Goal: Transaction & Acquisition: Download file/media

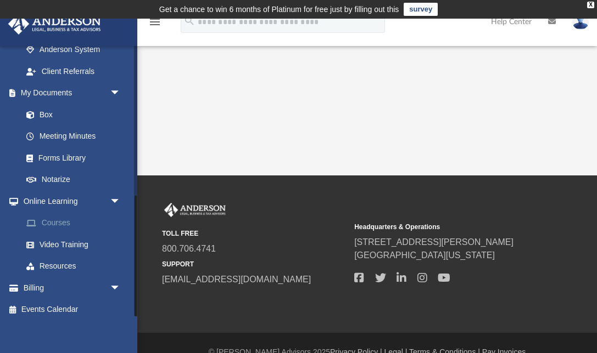
scroll to position [334, 0]
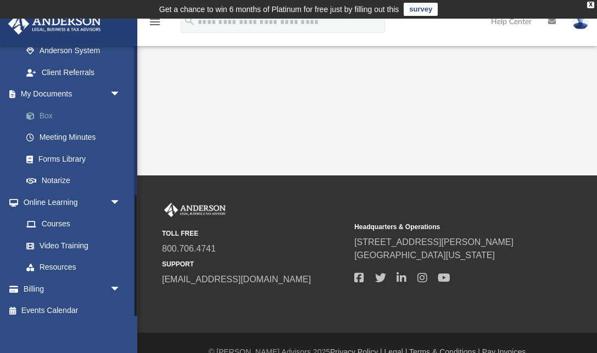
click at [53, 110] on link "Box" at bounding box center [76, 116] width 122 height 22
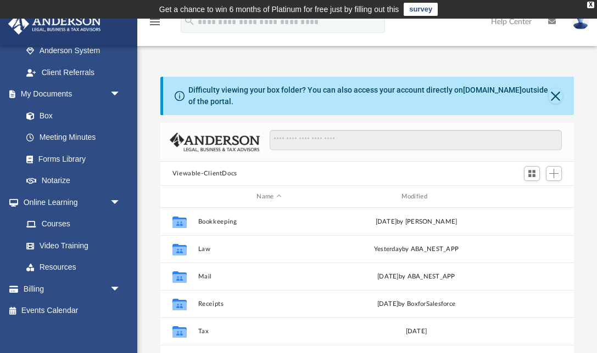
scroll to position [1, 1]
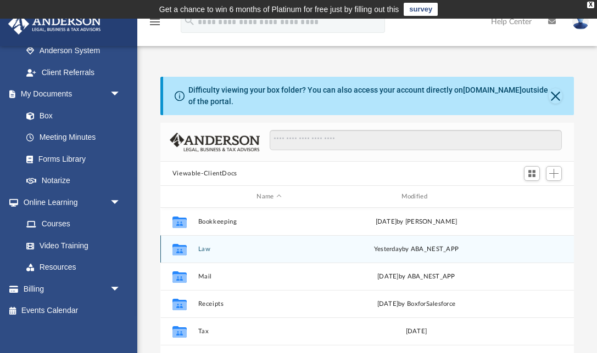
click at [206, 251] on button "Law" at bounding box center [269, 249] width 142 height 7
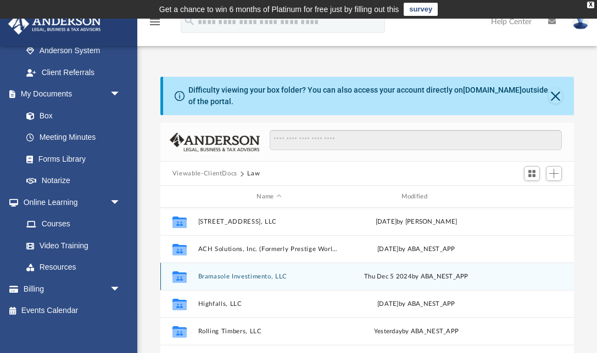
click at [221, 278] on button "Bramasole Investimento, LLC" at bounding box center [269, 276] width 142 height 7
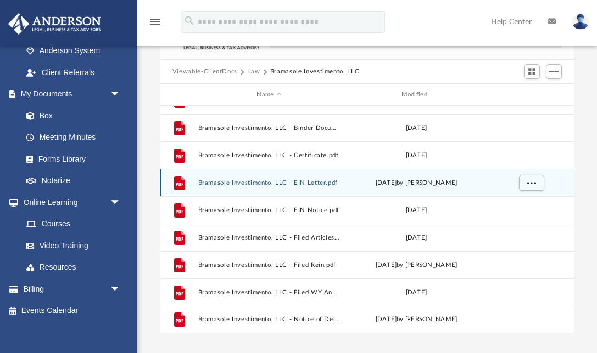
scroll to position [105, 0]
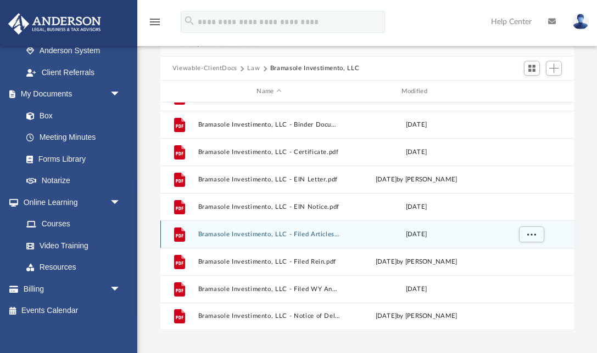
click at [254, 232] on button "Bramasole Investimento, LLC - Filed Articles.pdf" at bounding box center [269, 234] width 142 height 7
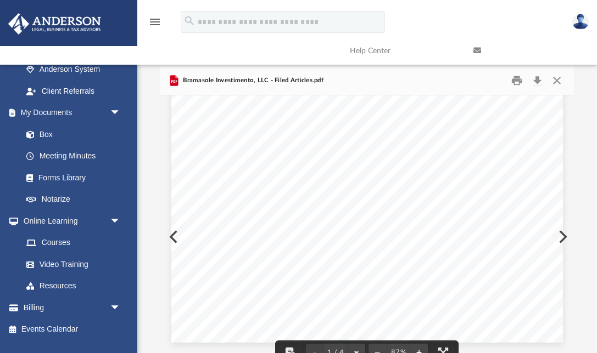
scroll to position [268, 0]
click at [535, 82] on button "Download" at bounding box center [537, 80] width 20 height 17
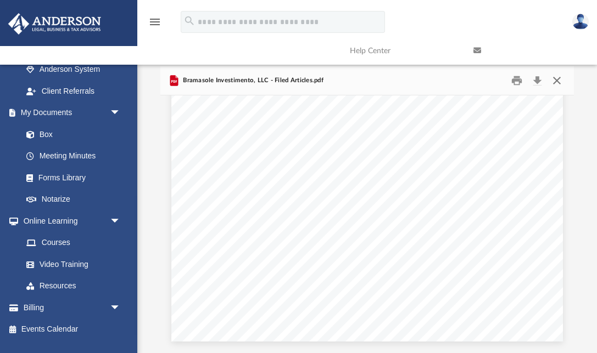
click at [560, 79] on button "Close" at bounding box center [557, 80] width 20 height 17
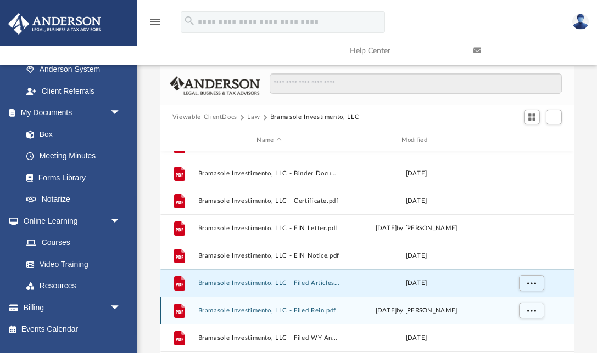
click at [261, 307] on button "Bramasole Investimento, LLC - Filed Rein.pdf" at bounding box center [269, 310] width 142 height 7
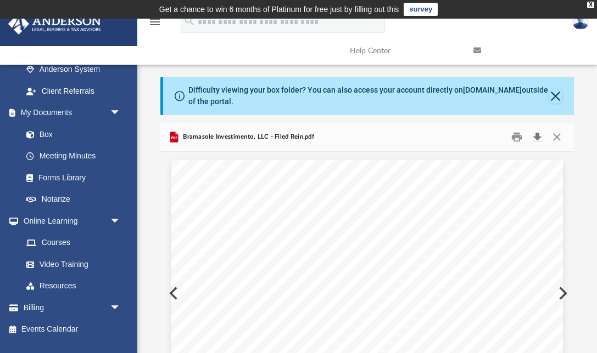
scroll to position [0, 0]
click at [554, 137] on button "Close" at bounding box center [557, 137] width 20 height 17
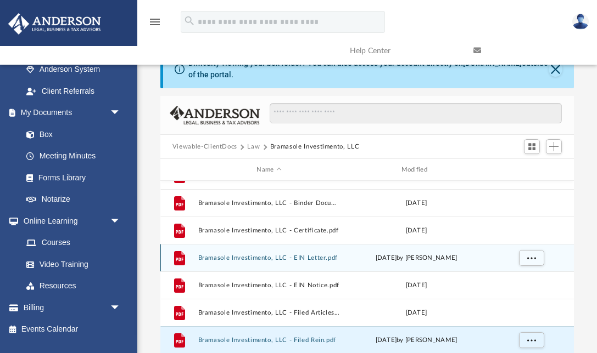
click at [284, 259] on button "Bramasole Investimento, LLC - EIN Letter.pdf" at bounding box center [269, 258] width 142 height 7
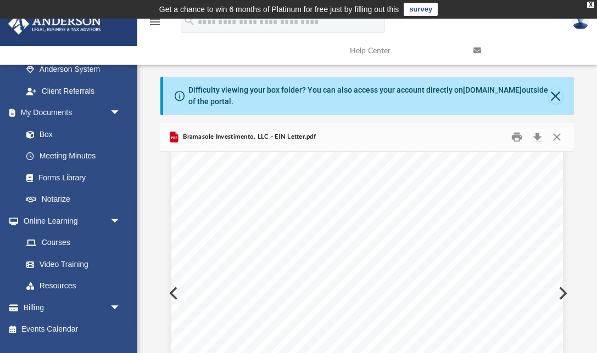
scroll to position [0, 0]
click at [538, 134] on button "Download" at bounding box center [537, 137] width 20 height 17
click at [559, 140] on button "Close" at bounding box center [557, 137] width 20 height 17
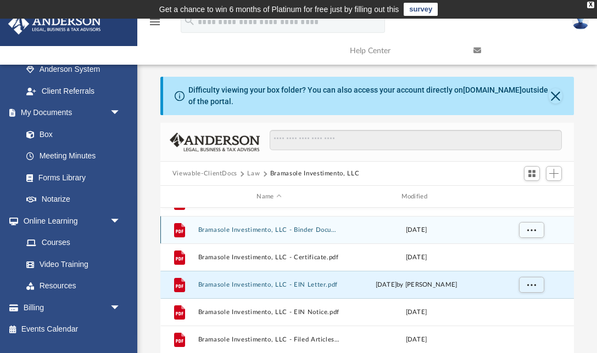
click at [319, 232] on button "Bramasole Investimento, LLC - Binder Documents.pdf" at bounding box center [269, 230] width 142 height 7
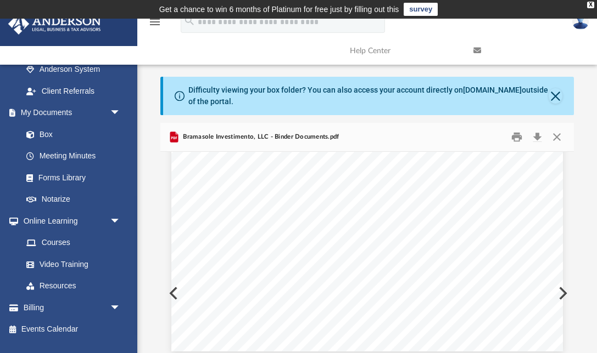
scroll to position [44597, 0]
click at [537, 139] on button "Download" at bounding box center [537, 137] width 20 height 17
click at [538, 137] on button "Download" at bounding box center [537, 137] width 20 height 17
click at [555, 139] on button "Close" at bounding box center [557, 137] width 20 height 17
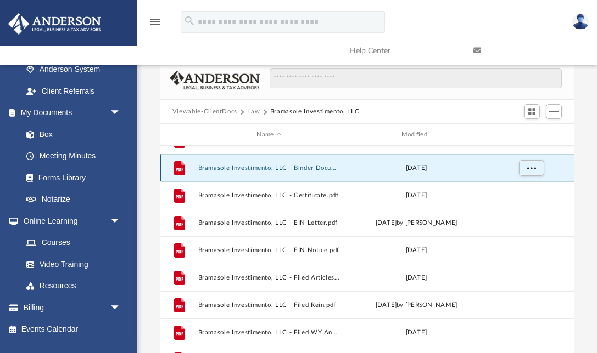
scroll to position [75, 0]
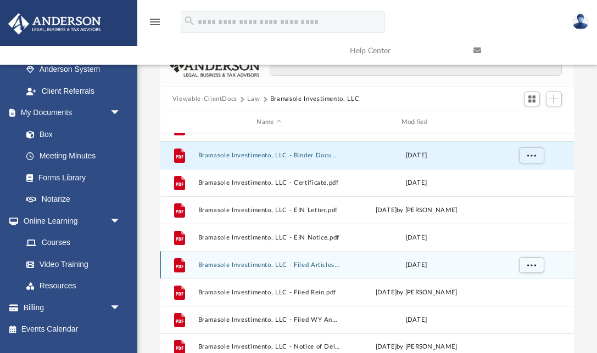
click at [311, 266] on button "Bramasole Investimento, LLC - Filed Articles.pdf" at bounding box center [269, 265] width 142 height 7
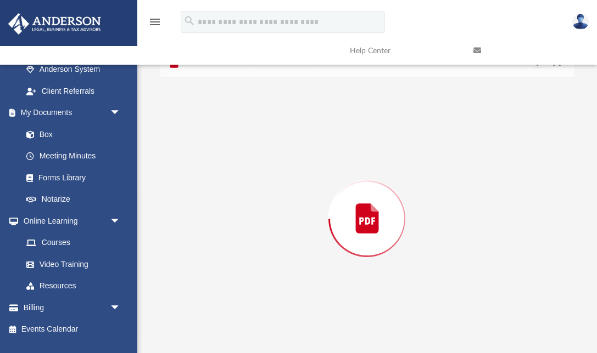
scroll to position [82, 0]
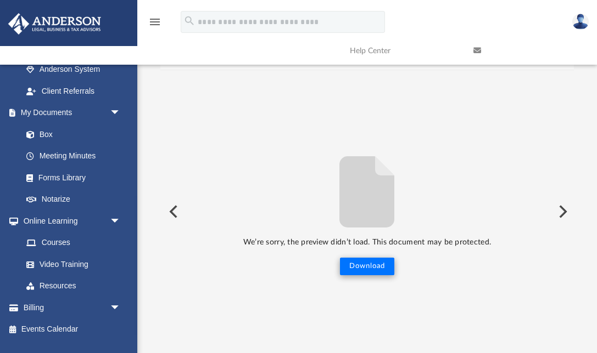
click at [373, 263] on button "Download" at bounding box center [367, 267] width 54 height 18
click at [172, 206] on button "Preview" at bounding box center [172, 211] width 24 height 31
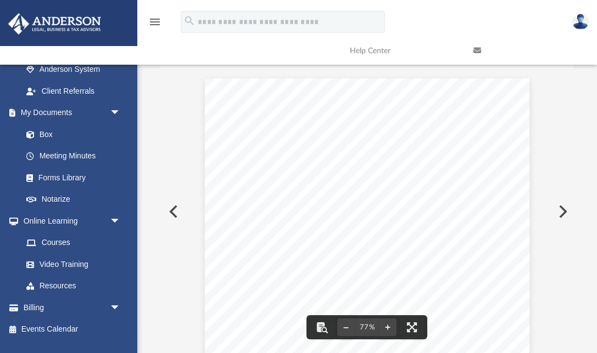
click at [564, 214] on button "Preview" at bounding box center [561, 211] width 24 height 31
